Goal: Task Accomplishment & Management: Use online tool/utility

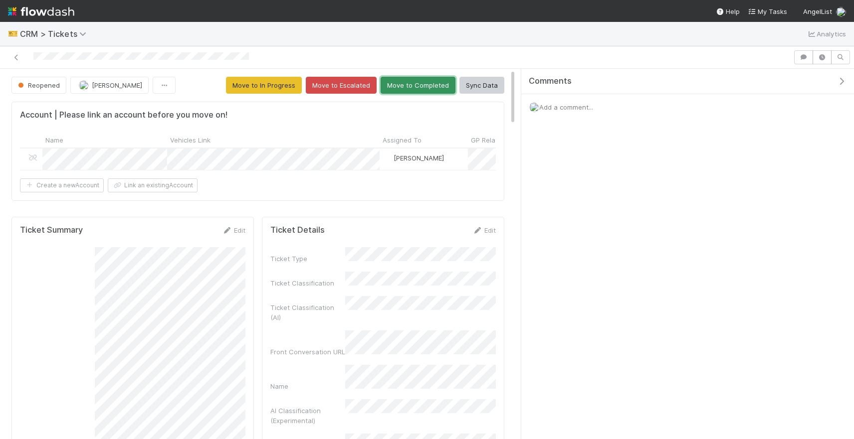
click at [412, 80] on button "Move to Completed" at bounding box center [417, 85] width 75 height 17
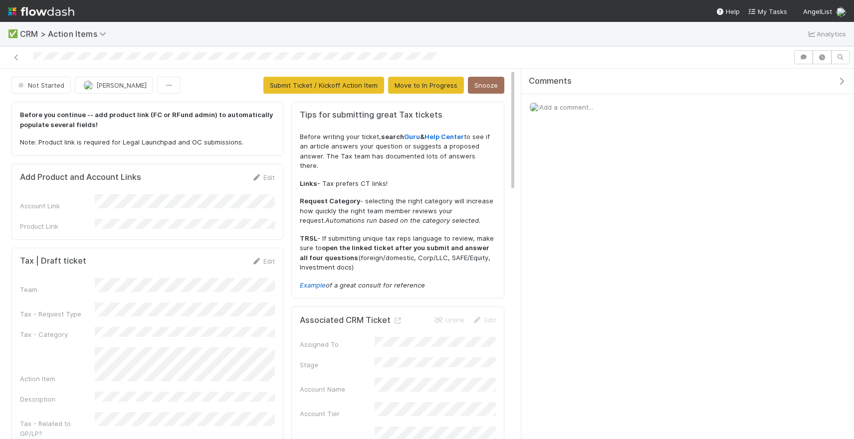
click at [281, 177] on div "Add Product and Account Links Edit" at bounding box center [147, 178] width 270 height 10
click at [259, 177] on icon at bounding box center [256, 178] width 10 height 6
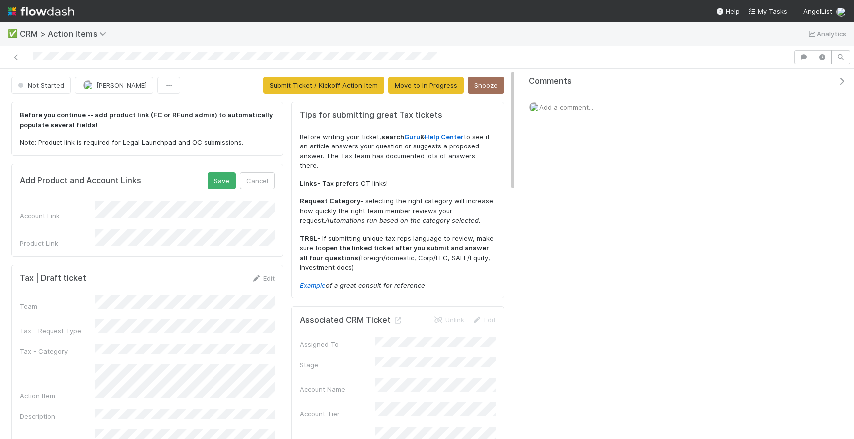
click at [215, 192] on form "Add Product and Account Links Save Cancel Account Link Product Link" at bounding box center [147, 211] width 255 height 76
click at [216, 184] on button "Save" at bounding box center [221, 181] width 28 height 17
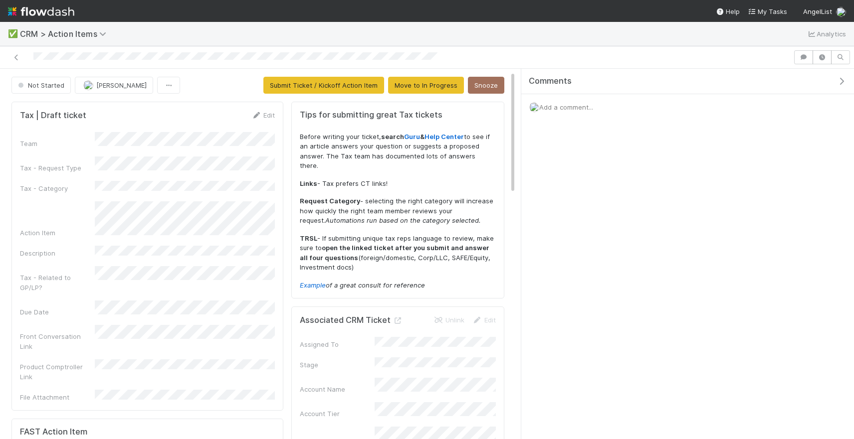
scroll to position [34, 0]
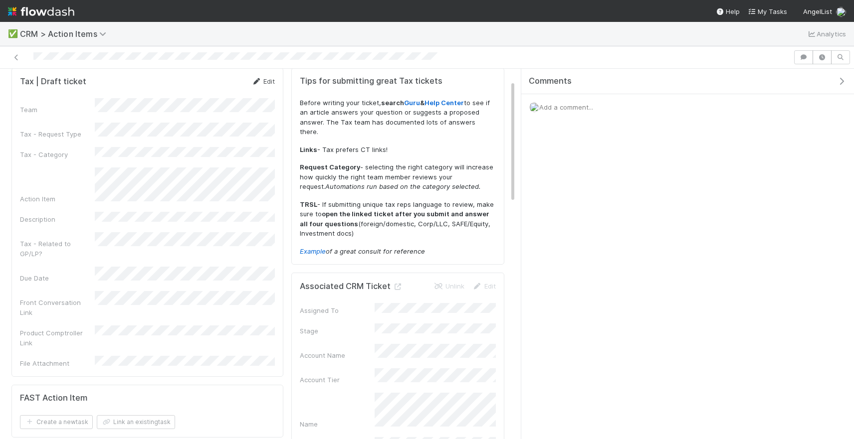
click at [266, 81] on link "Edit" at bounding box center [262, 81] width 23 height 8
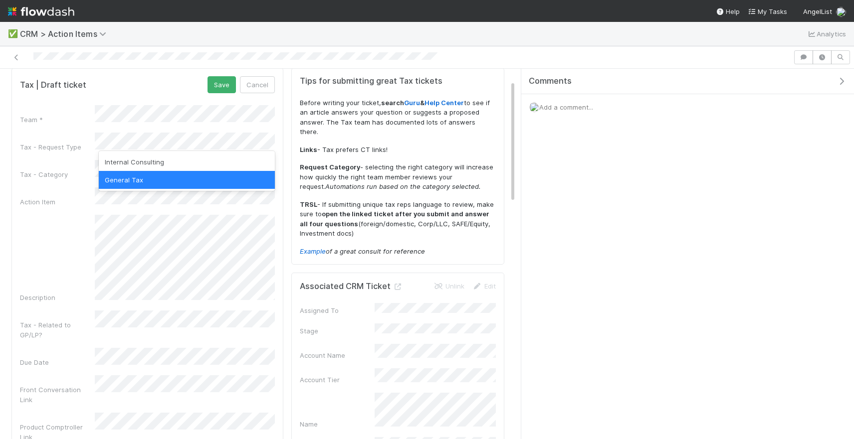
click at [158, 167] on div "Internal Consulting" at bounding box center [187, 162] width 176 height 18
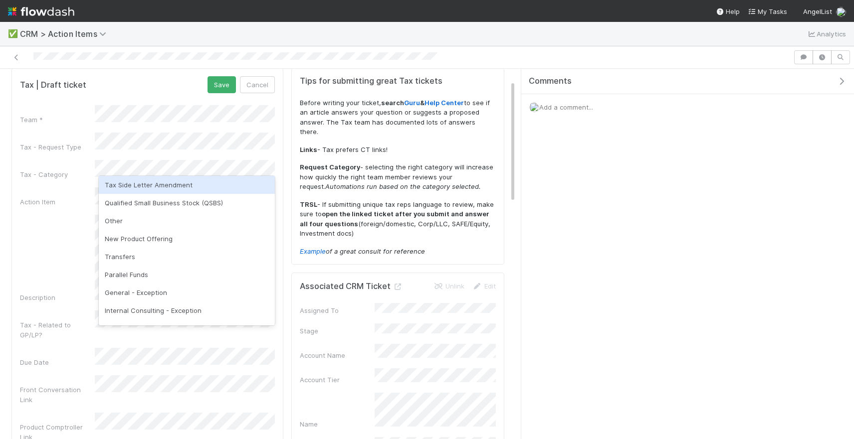
scroll to position [124, 0]
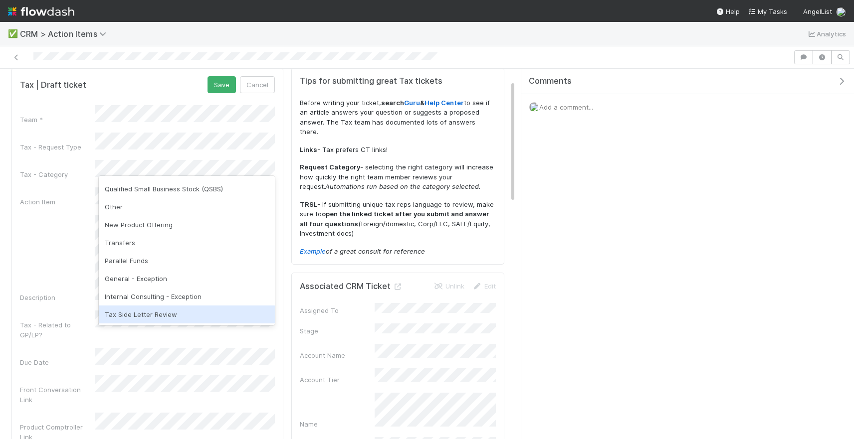
click at [138, 307] on div "Tax Side Letter Review" at bounding box center [187, 315] width 176 height 18
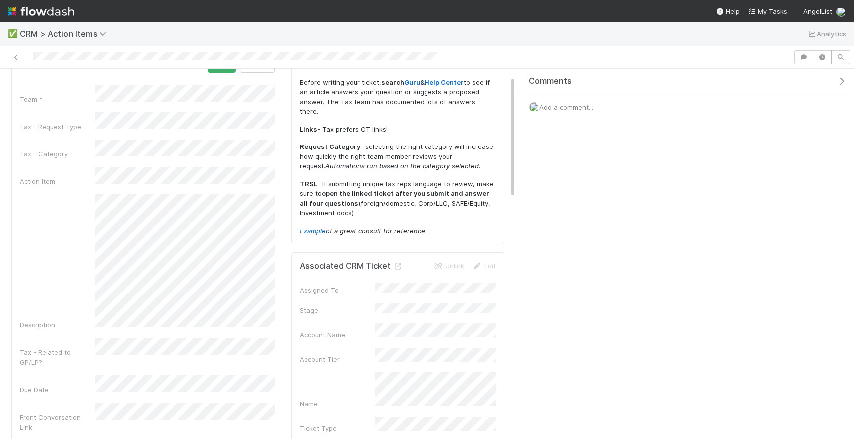
scroll to position [0, 0]
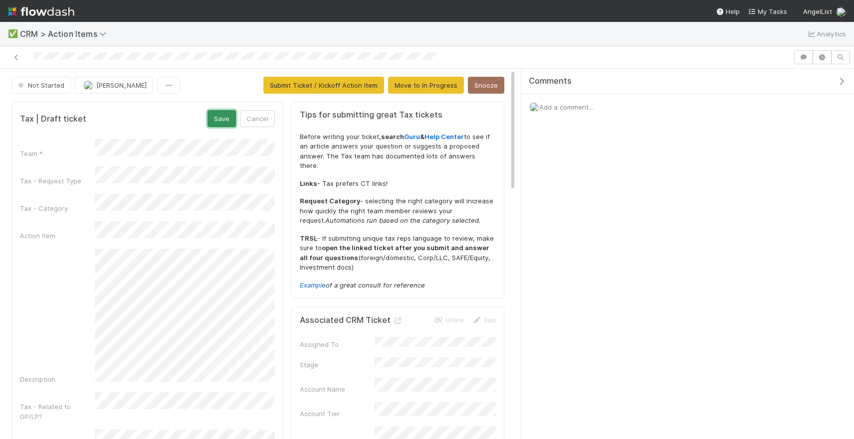
click at [219, 120] on button "Save" at bounding box center [221, 118] width 28 height 17
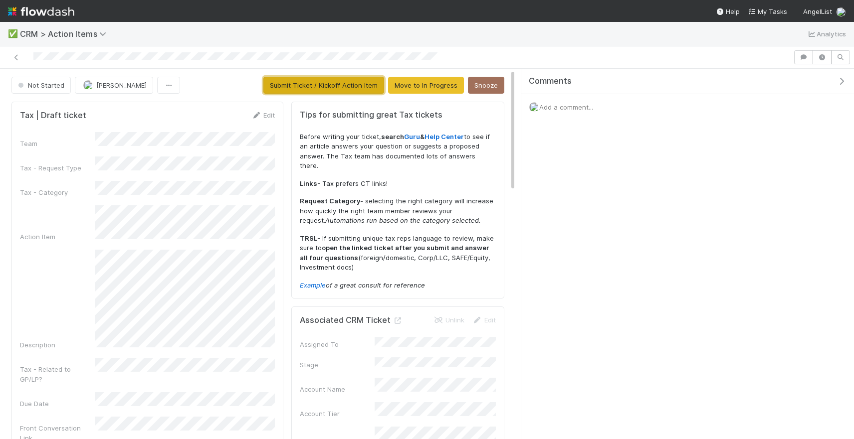
click at [297, 82] on button "Submit Ticket / Kickoff Action Item" at bounding box center [323, 85] width 121 height 17
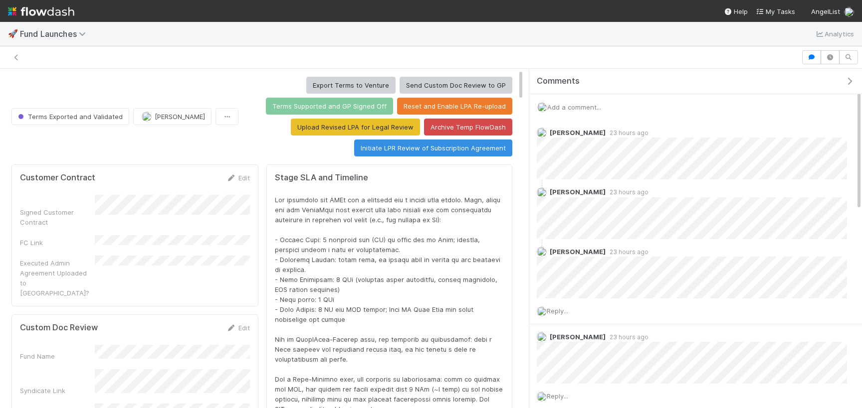
scroll to position [202, 484]
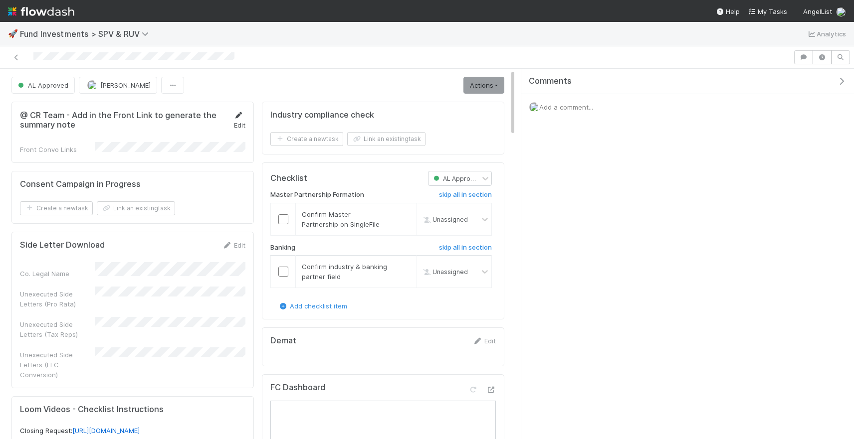
click at [235, 122] on link "Edit" at bounding box center [239, 120] width 12 height 18
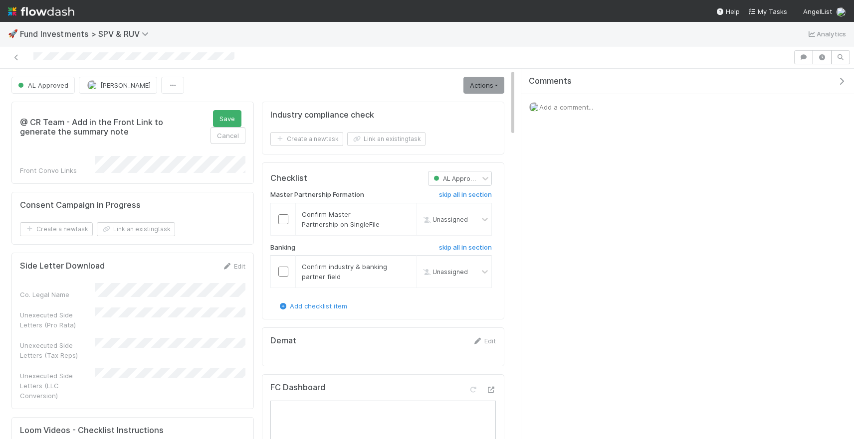
click at [215, 150] on form "@ CR Team - Add in the Front Link to generate the summary note Save Cancel Fron…" at bounding box center [132, 142] width 225 height 65
click at [226, 102] on div "@ CR Team - Add in the Front Link to generate the summary note Save Cancel Fron…" at bounding box center [132, 143] width 242 height 82
click at [227, 120] on button "Save" at bounding box center [227, 118] width 28 height 17
